Goal: Information Seeking & Learning: Learn about a topic

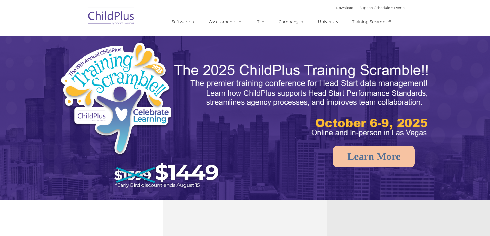
select select "MEDIUM"
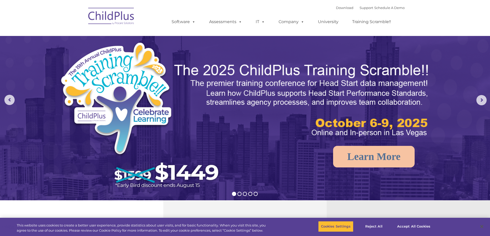
click at [111, 12] on img at bounding box center [111, 17] width 51 height 26
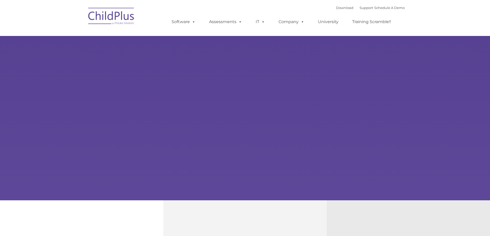
type input ""
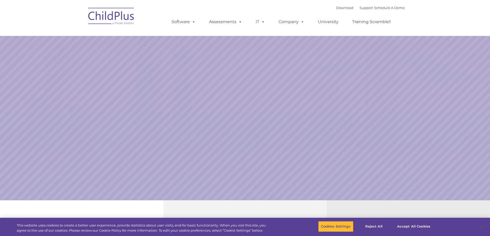
select select "MEDIUM"
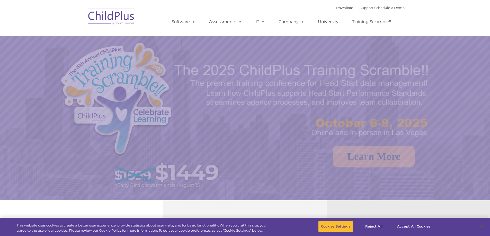
select select "MEDIUM"
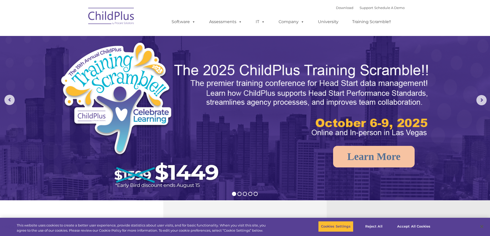
click at [105, 20] on img at bounding box center [111, 17] width 51 height 26
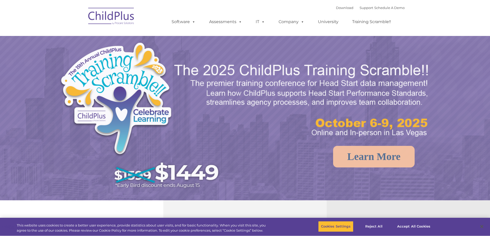
select select "MEDIUM"
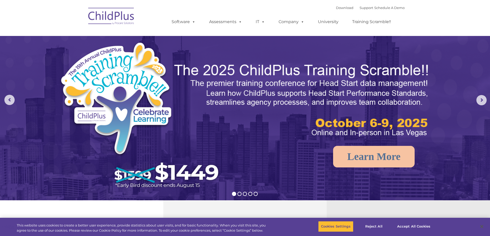
click at [124, 14] on img at bounding box center [111, 17] width 51 height 26
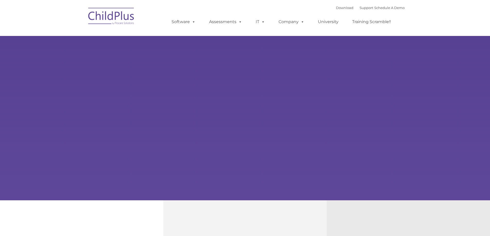
type input ""
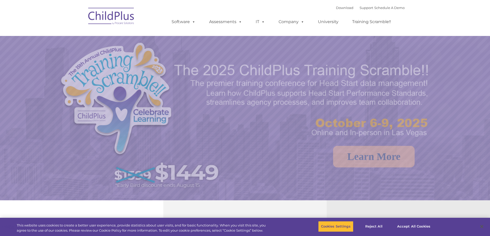
select select "MEDIUM"
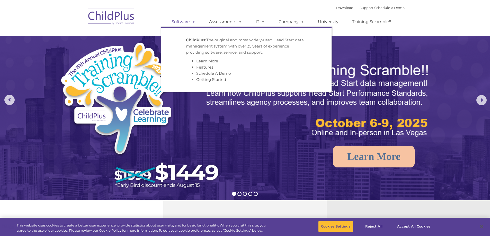
click at [182, 22] on link "Software" at bounding box center [183, 22] width 34 height 10
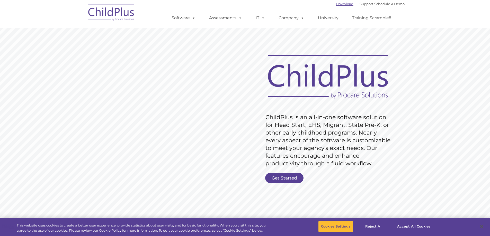
click at [336, 2] on link "Download" at bounding box center [344, 4] width 17 height 4
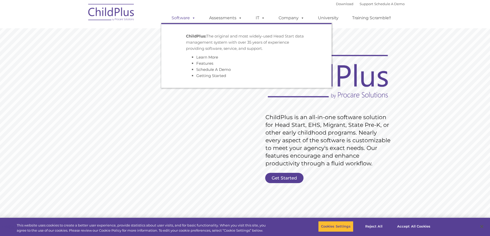
click at [186, 20] on link "Software" at bounding box center [183, 18] width 34 height 10
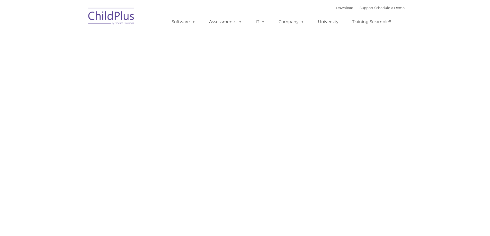
type input ""
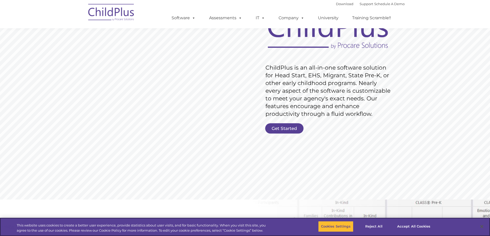
scroll to position [51, 0]
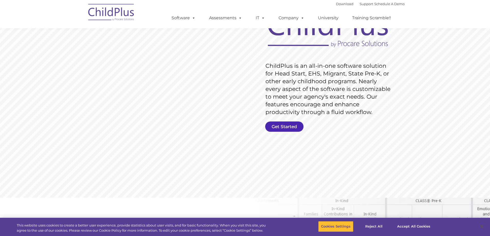
click at [275, 124] on link "Get Started" at bounding box center [284, 127] width 38 height 10
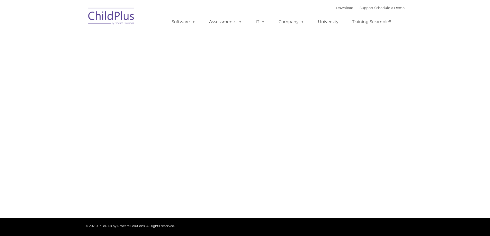
type input ""
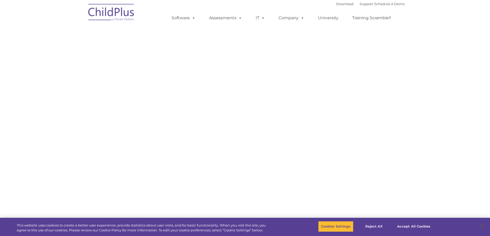
select select "MEDIUM"
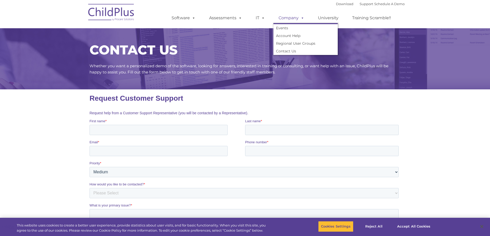
click at [293, 18] on link "Company" at bounding box center [291, 18] width 36 height 10
click at [295, 36] on link "Account Help" at bounding box center [305, 36] width 64 height 8
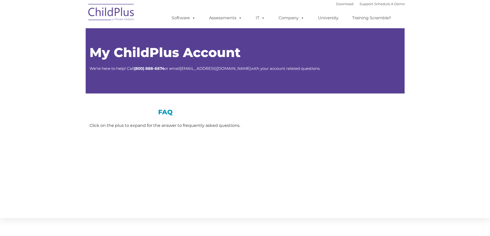
type input ""
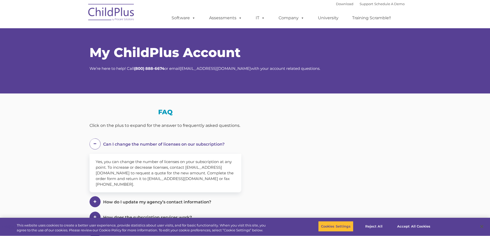
select select "MEDIUM"
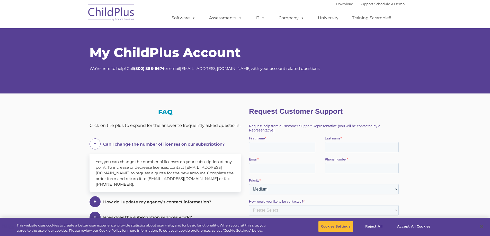
click at [121, 12] on img at bounding box center [111, 13] width 51 height 26
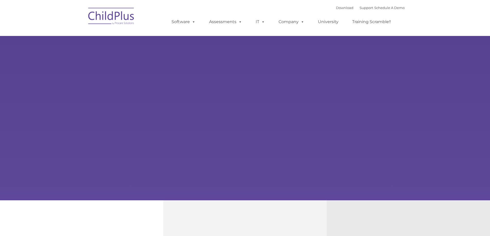
type input ""
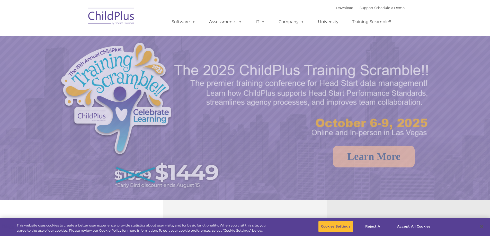
select select "MEDIUM"
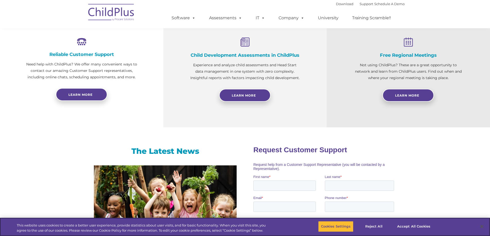
scroll to position [91, 0]
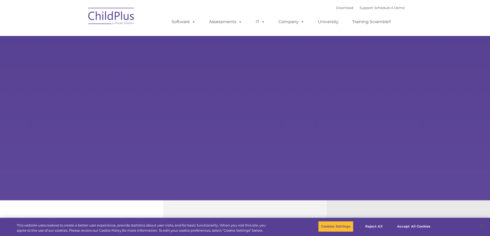
select select "MEDIUM"
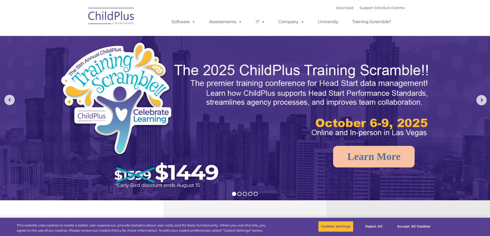
click at [338, 10] on div "Download Support | Schedule A Demo " at bounding box center [370, 8] width 69 height 8
click at [339, 6] on link "Download" at bounding box center [344, 8] width 17 height 4
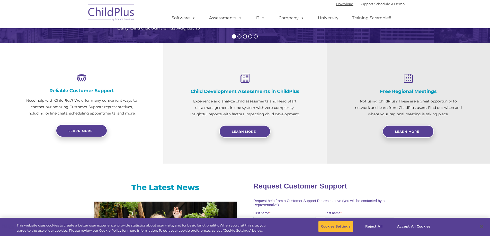
scroll to position [159, 0]
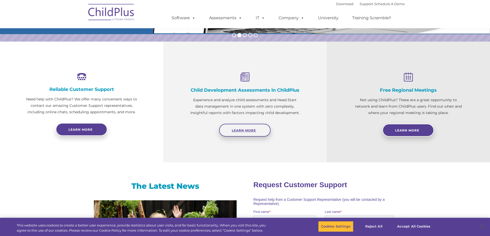
click at [255, 127] on link "Learn More" at bounding box center [244, 130] width 51 height 13
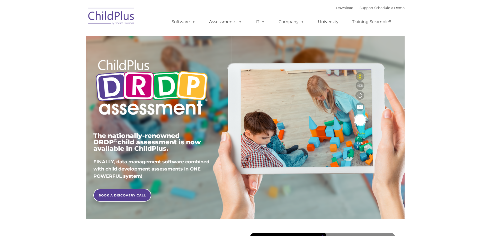
type input ""
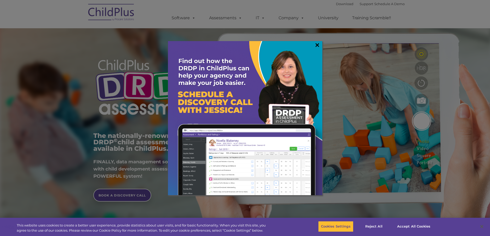
click at [317, 45] on link "×" at bounding box center [317, 44] width 6 height 5
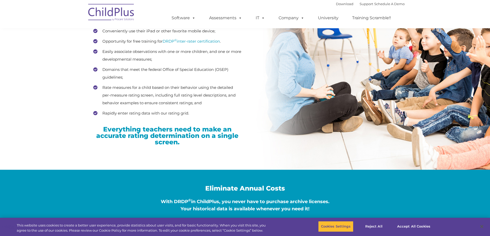
scroll to position [783, 0]
